Goal: Information Seeking & Learning: Check status

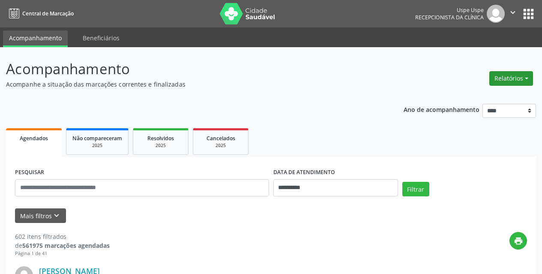
click at [511, 78] on button "Relatórios" at bounding box center [512, 78] width 44 height 15
click at [467, 101] on link "Agendamentos" at bounding box center [488, 97] width 92 height 12
select select "*"
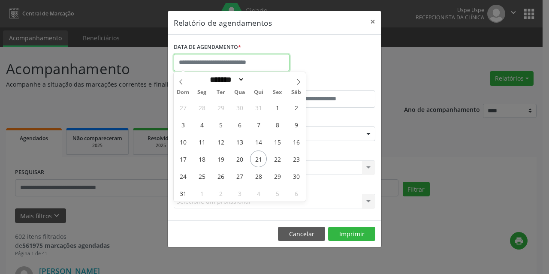
click at [249, 57] on input "text" at bounding box center [232, 62] width 116 height 17
click at [276, 152] on span "22" at bounding box center [277, 158] width 17 height 17
type input "**********"
click at [276, 152] on span "22" at bounding box center [277, 158] width 17 height 17
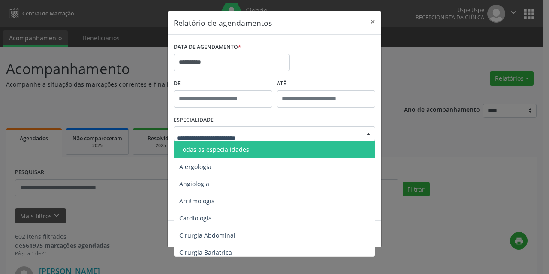
click at [279, 134] on div at bounding box center [274, 133] width 201 height 15
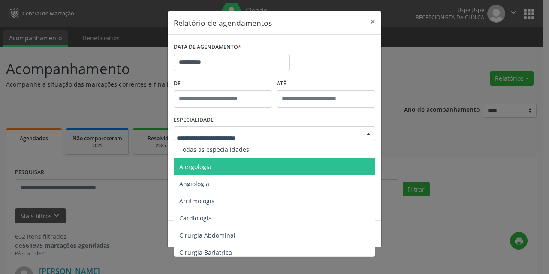
click at [273, 159] on span "Alergologia" at bounding box center [275, 166] width 202 height 17
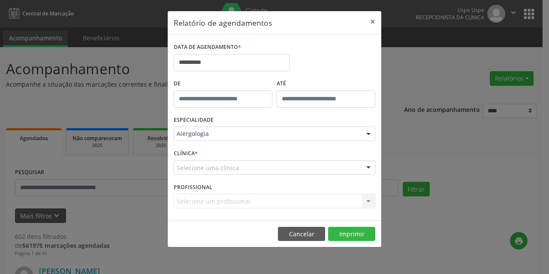
click at [273, 127] on div "Alergologia" at bounding box center [274, 133] width 201 height 15
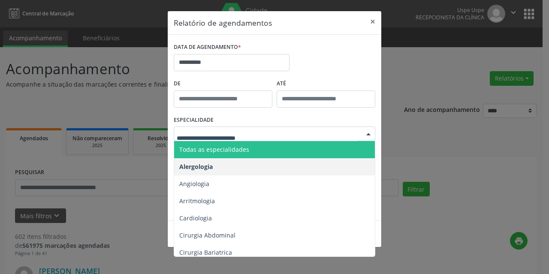
click at [265, 150] on span "Todas as especialidades" at bounding box center [275, 149] width 202 height 17
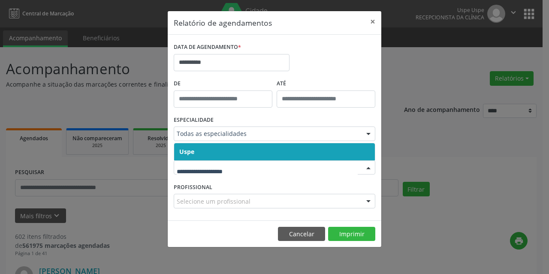
click at [249, 172] on div at bounding box center [274, 167] width 201 height 15
click at [247, 159] on span "Uspe" at bounding box center [274, 151] width 201 height 17
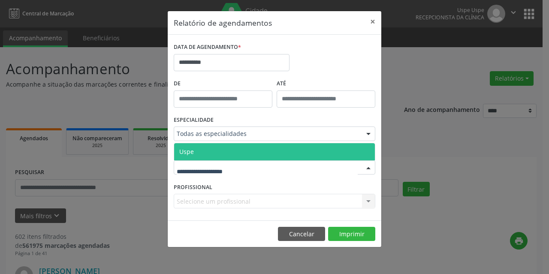
click at [243, 174] on div at bounding box center [274, 167] width 201 height 15
click at [238, 156] on span "Uspe" at bounding box center [274, 151] width 201 height 17
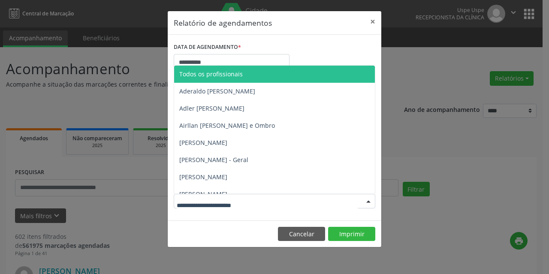
click at [202, 80] on span "Todos os profissionais" at bounding box center [292, 74] width 237 height 17
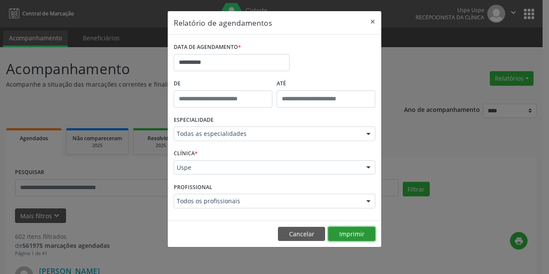
click at [351, 233] on button "Imprimir" at bounding box center [351, 234] width 47 height 15
click at [372, 22] on button "×" at bounding box center [372, 21] width 17 height 21
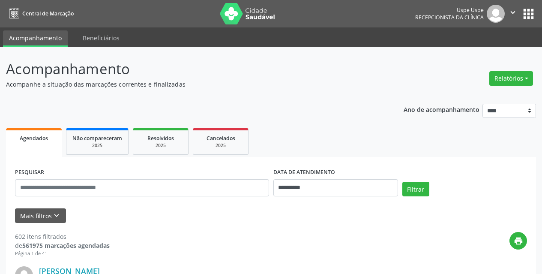
click at [291, 211] on div "Mais filtros keyboard_arrow_down" at bounding box center [271, 215] width 517 height 15
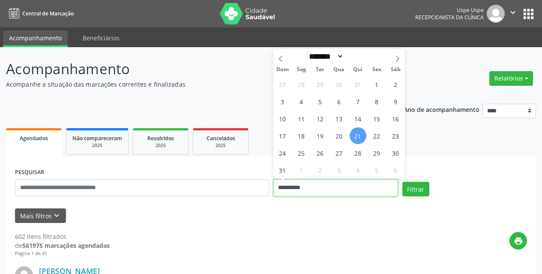
click at [334, 185] on input "**********" at bounding box center [335, 187] width 125 height 17
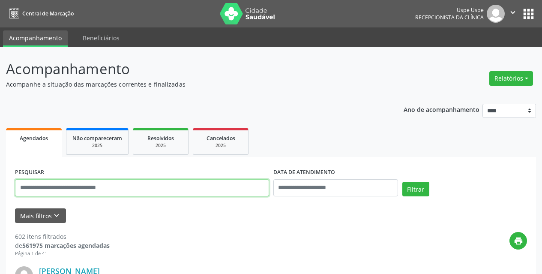
click at [152, 185] on input "text" at bounding box center [142, 187] width 254 height 17
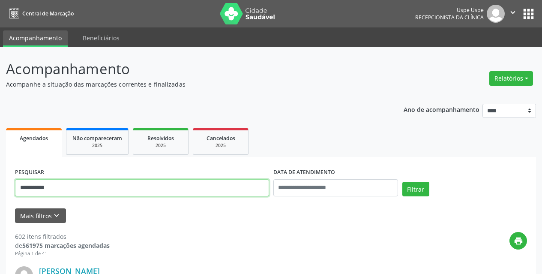
type input "**********"
click at [403, 182] on button "Filtrar" at bounding box center [416, 189] width 27 height 15
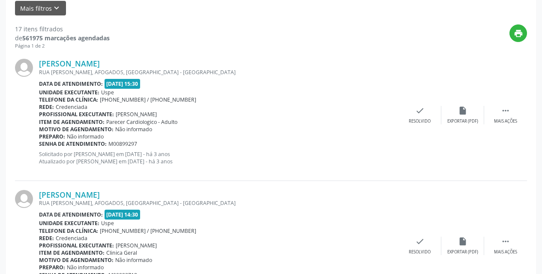
scroll to position [214, 0]
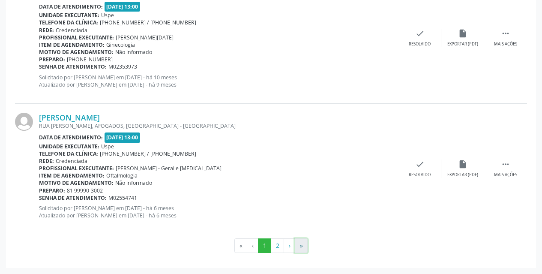
click at [303, 240] on button "»" at bounding box center [301, 245] width 13 height 15
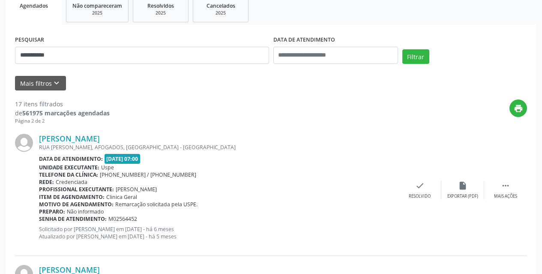
scroll to position [284, 0]
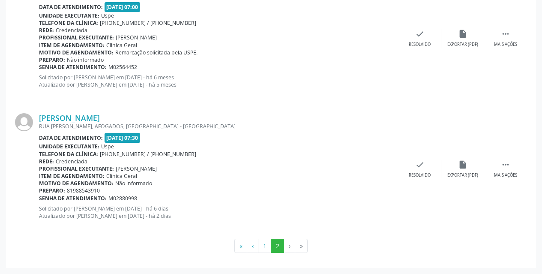
click at [297, 246] on li "»" at bounding box center [301, 246] width 12 height 15
click at [299, 246] on li "»" at bounding box center [301, 246] width 12 height 15
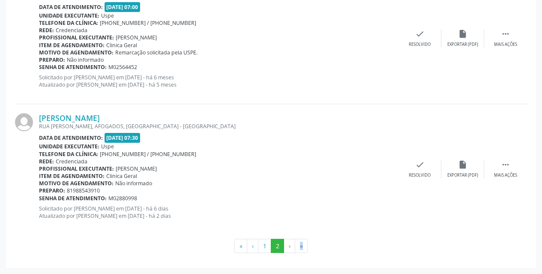
click at [299, 246] on li "»" at bounding box center [301, 246] width 12 height 15
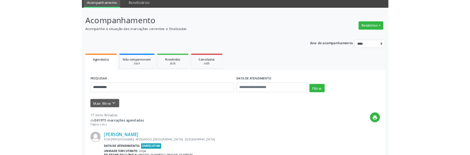
scroll to position [0, 0]
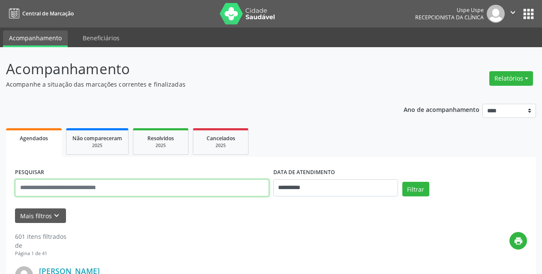
click at [69, 182] on input "text" at bounding box center [142, 187] width 254 height 17
type input "**********"
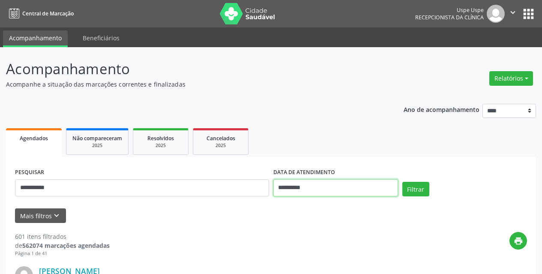
click at [285, 186] on input "**********" at bounding box center [335, 187] width 125 height 17
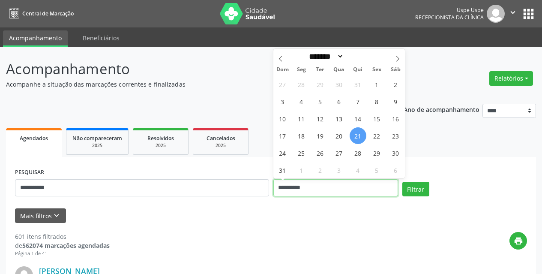
click at [285, 186] on input "**********" at bounding box center [335, 187] width 125 height 17
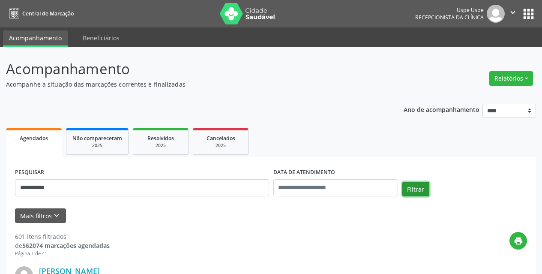
click at [411, 192] on button "Filtrar" at bounding box center [416, 189] width 27 height 15
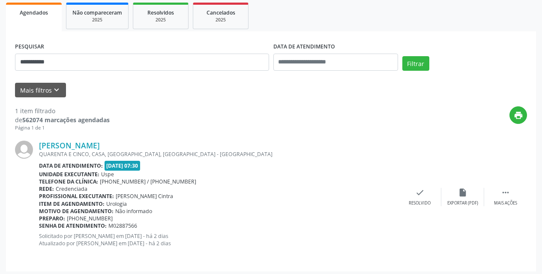
scroll to position [129, 0]
